Goal: Check status: Check status

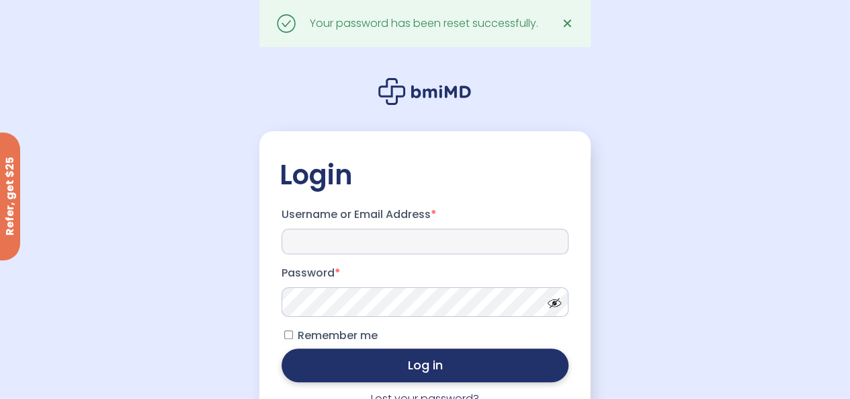
type input "**********"
click at [410, 374] on button "Log in" at bounding box center [425, 365] width 287 height 34
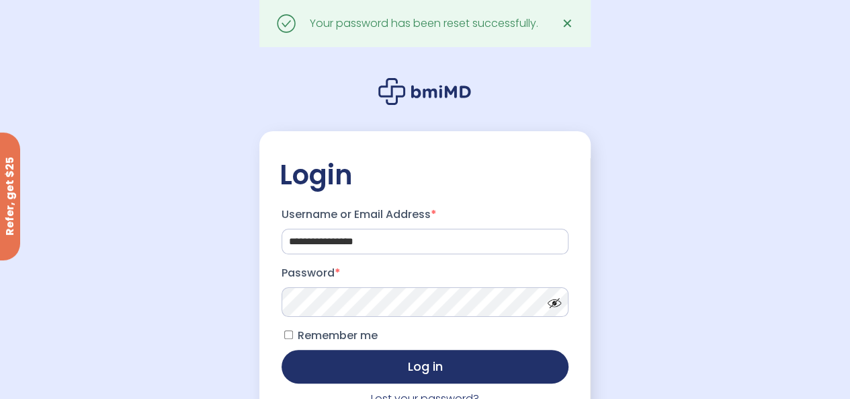
click at [294, 337] on label "Remember me" at bounding box center [330, 336] width 96 height 22
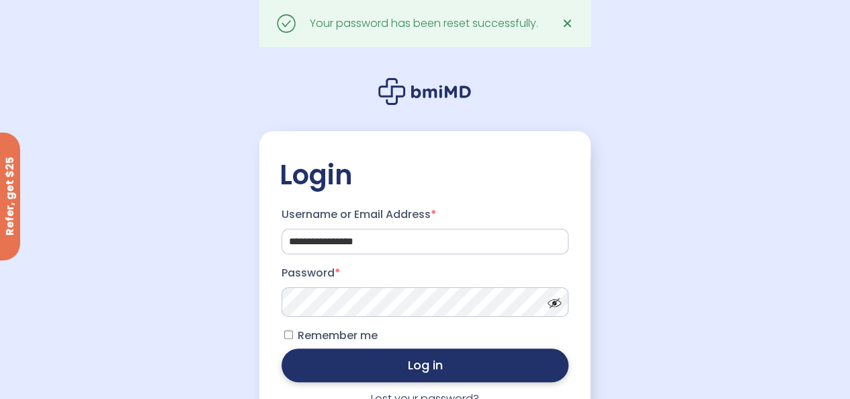
click at [366, 370] on button "Log in" at bounding box center [425, 365] width 287 height 34
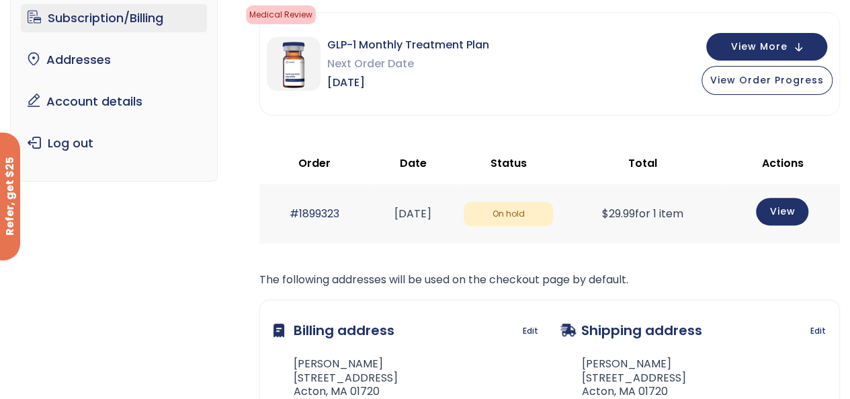
scroll to position [118, 0]
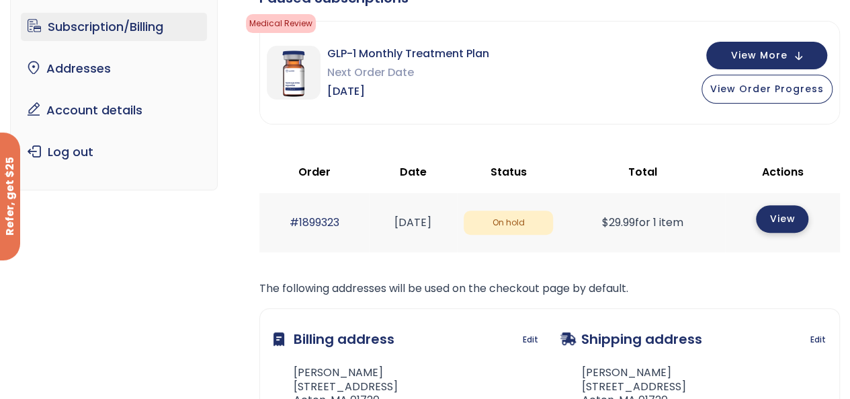
click at [785, 216] on link "View" at bounding box center [782, 219] width 52 height 28
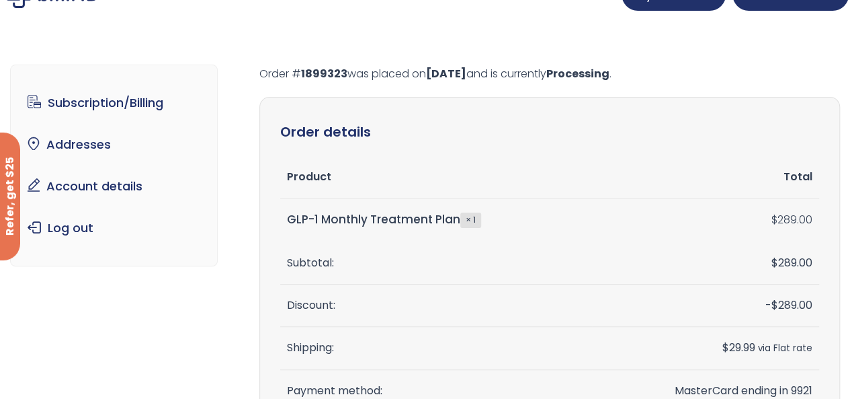
scroll to position [27, 0]
